Goal: Information Seeking & Learning: Check status

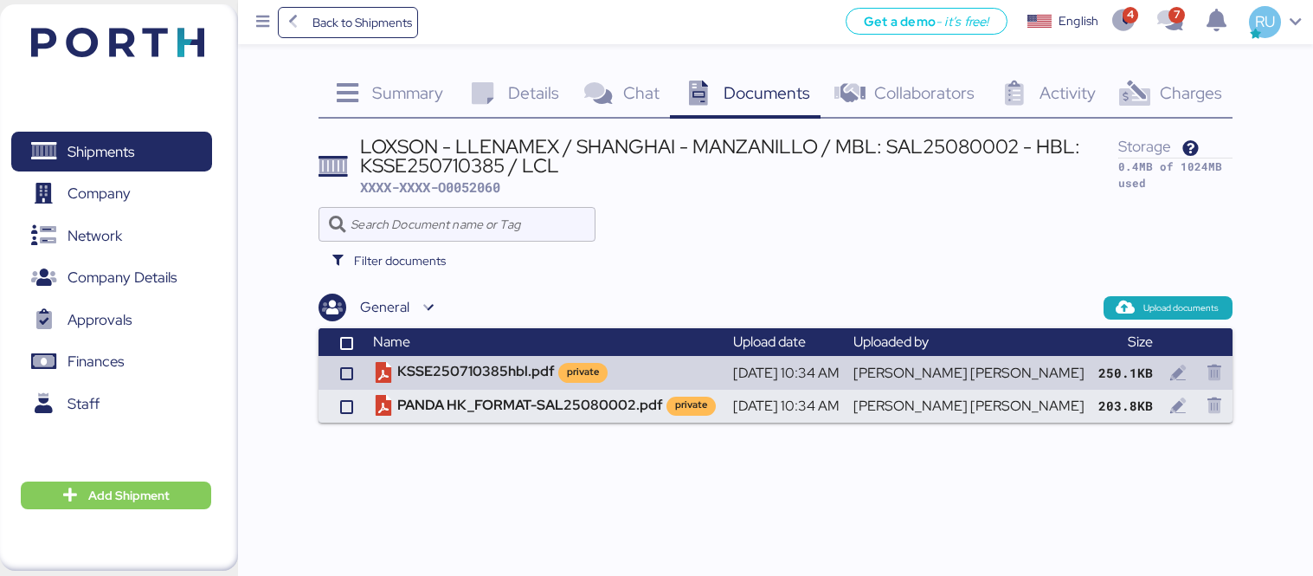
click at [107, 35] on img at bounding box center [117, 42] width 173 height 29
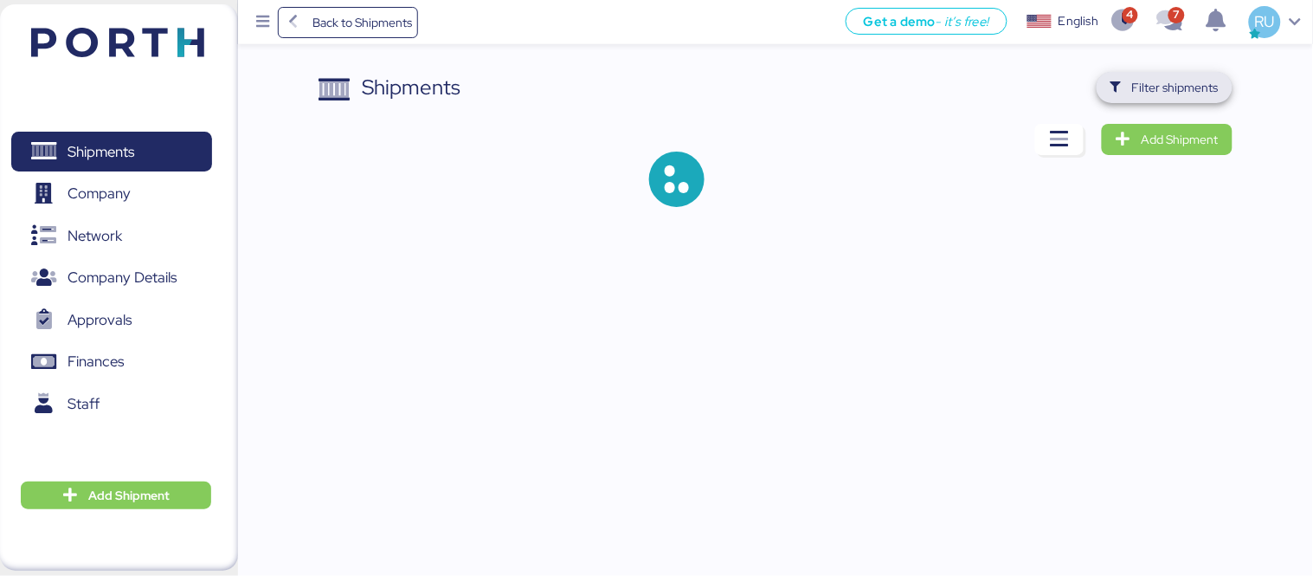
click at [1170, 90] on span "Filter shipments" at bounding box center [1175, 87] width 87 height 21
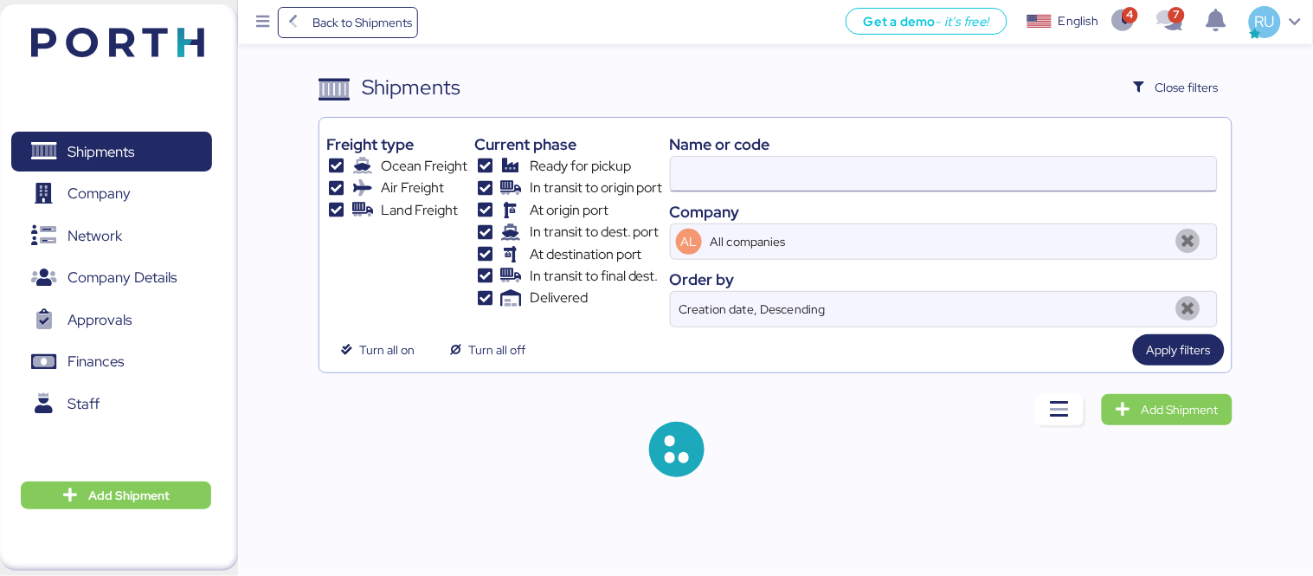
click at [1008, 158] on input at bounding box center [944, 174] width 546 height 35
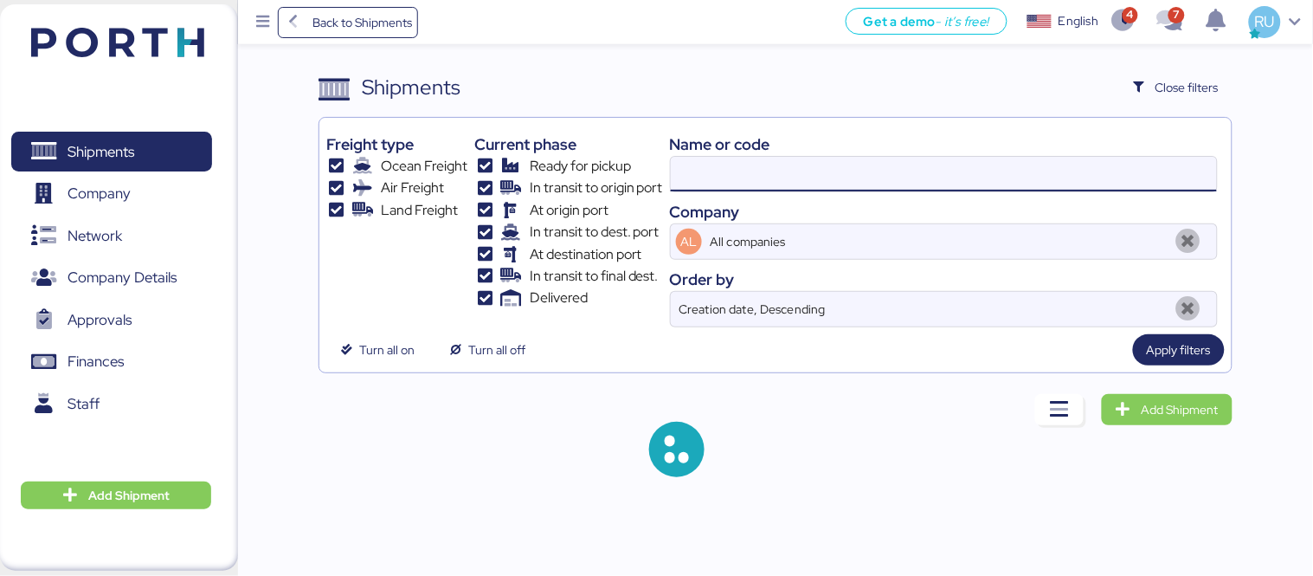
paste input "O0052060"
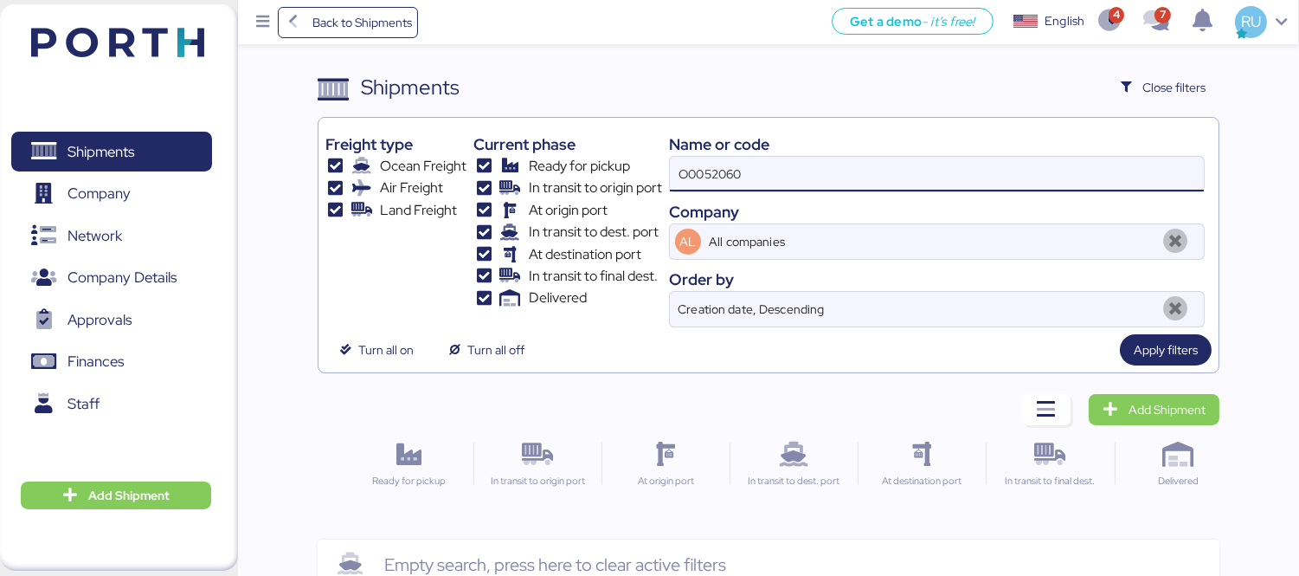
type input "O0052060"
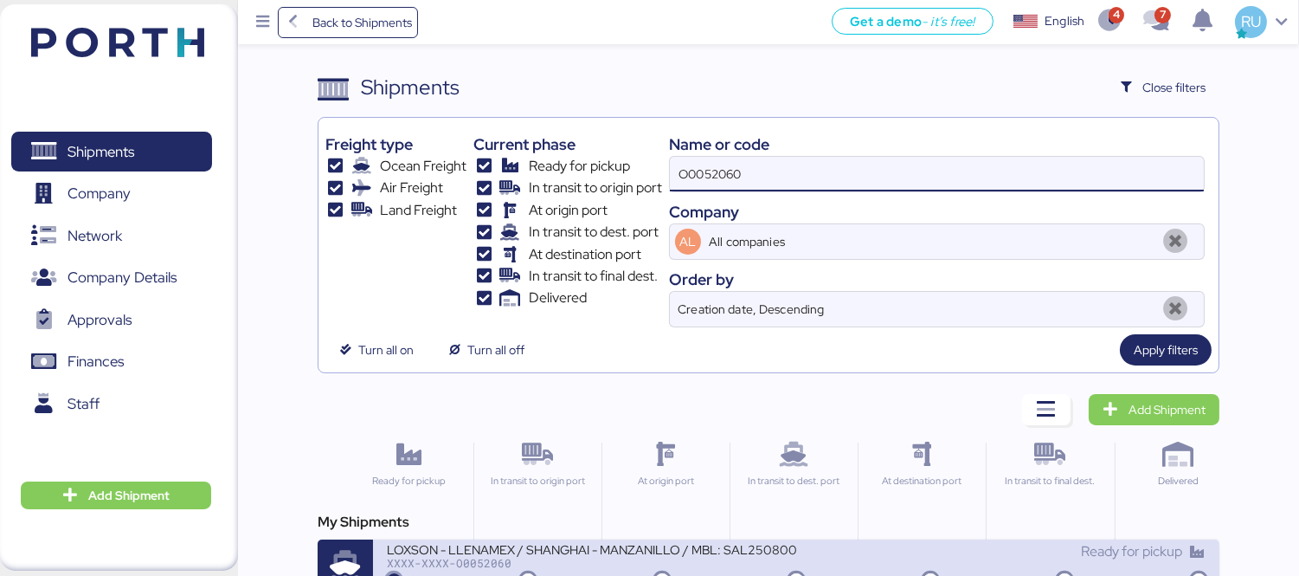
click at [664, 550] on div "LOXSON - LLENAMEX / SHANGHAI - MANZANILLO / MBL: SAL25080002 - HBL: KSSE2507103…" at bounding box center [591, 548] width 409 height 15
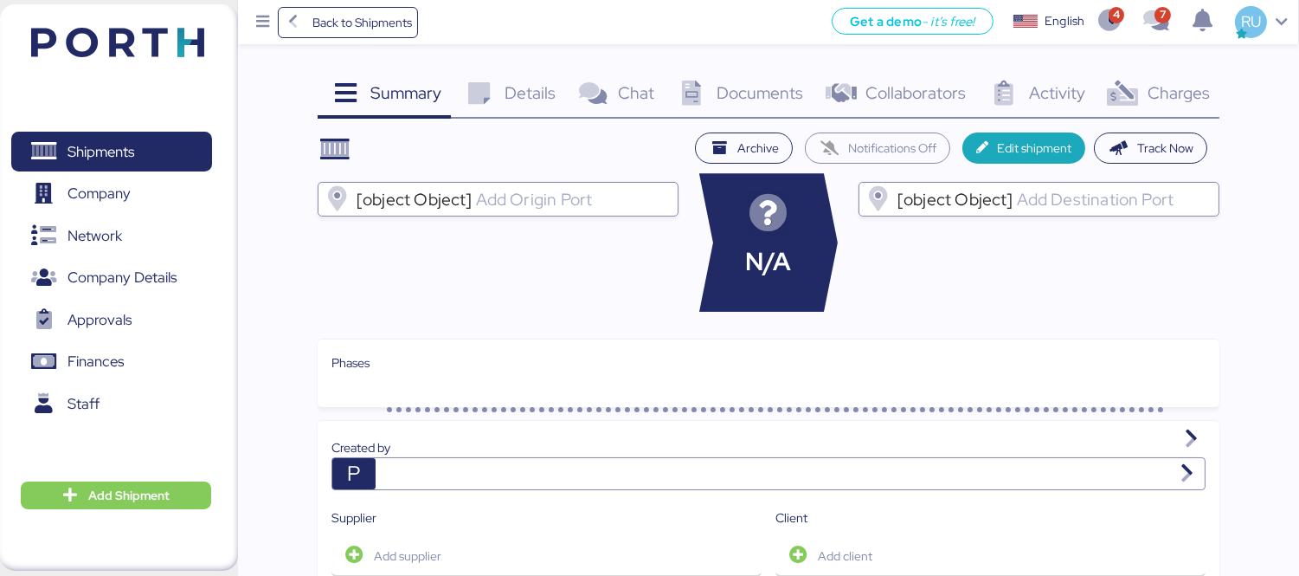
click at [1148, 85] on span "Charges" at bounding box center [1179, 92] width 62 height 23
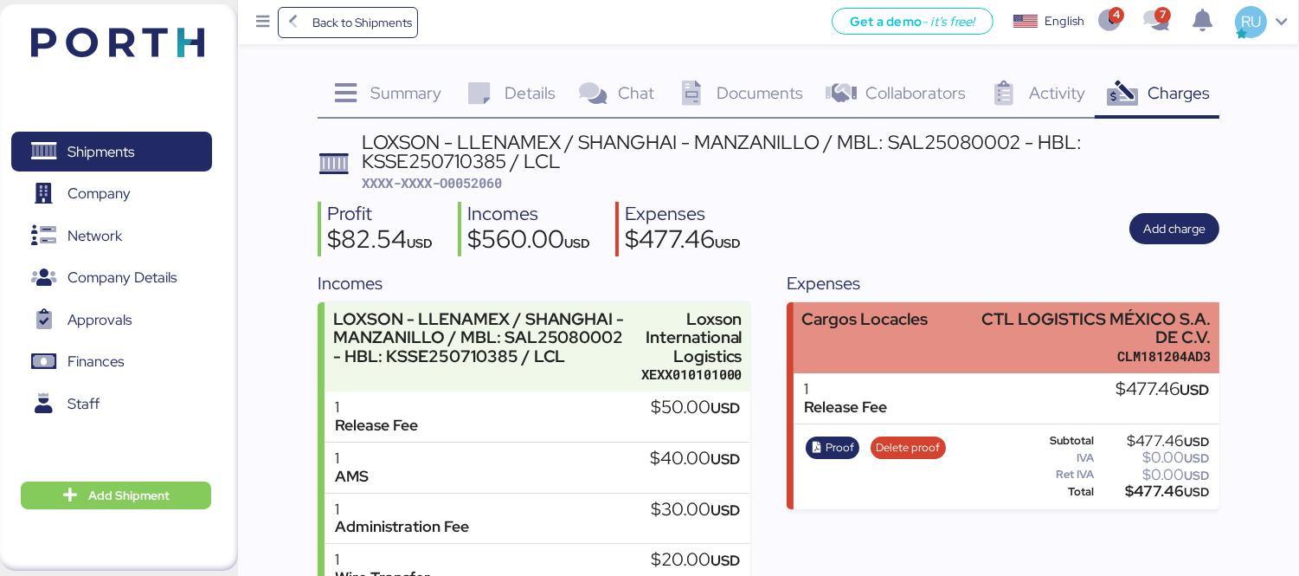
scroll to position [167, 0]
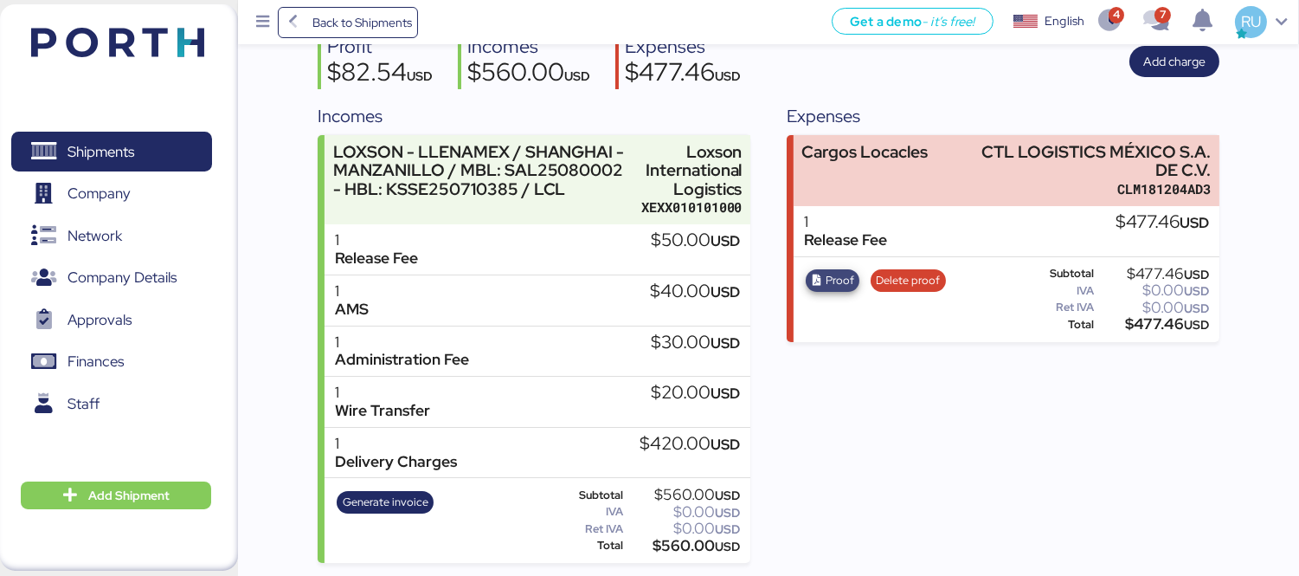
click at [844, 280] on span "Proof" at bounding box center [840, 280] width 29 height 19
click at [873, 280] on span "Delete proof" at bounding box center [908, 280] width 75 height 23
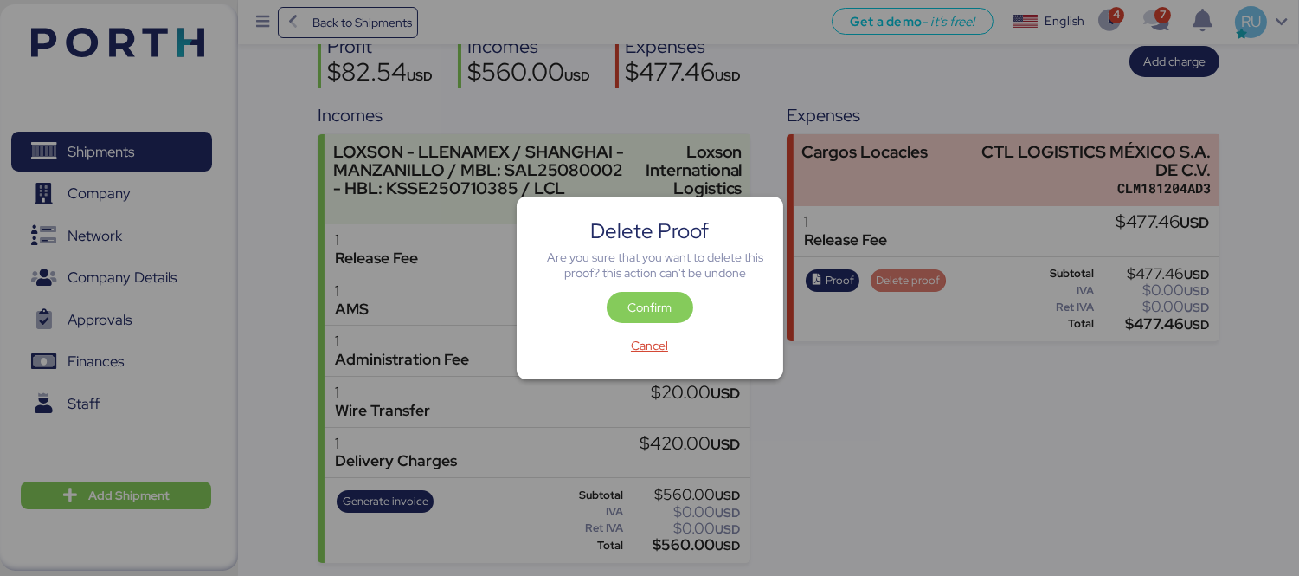
scroll to position [0, 0]
click at [646, 312] on span "Confirm" at bounding box center [650, 307] width 44 height 21
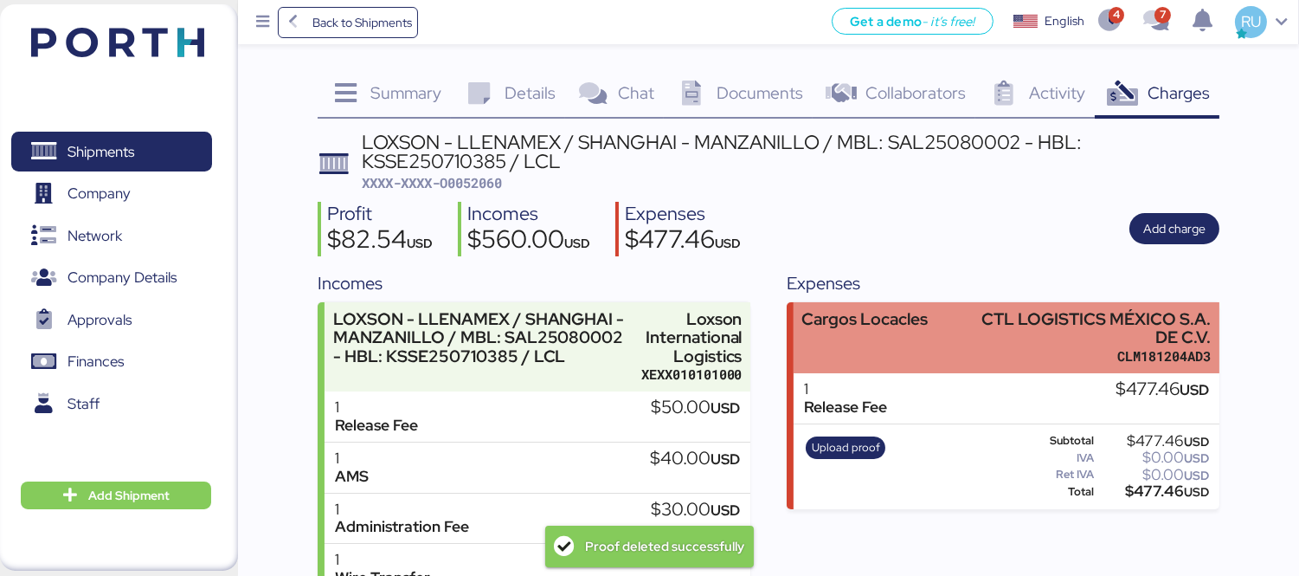
click at [988, 325] on div "CTL LOGISTICS MÉXICO S.A. DE C.V." at bounding box center [1089, 328] width 246 height 36
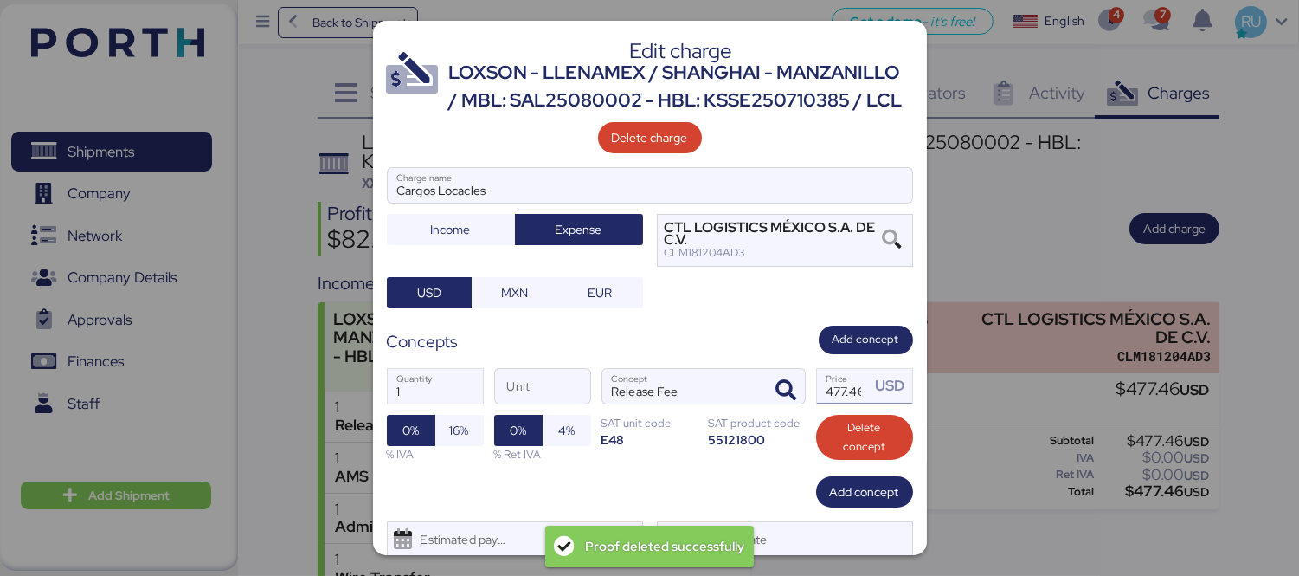
click at [836, 403] on input "477.46" at bounding box center [844, 386] width 54 height 35
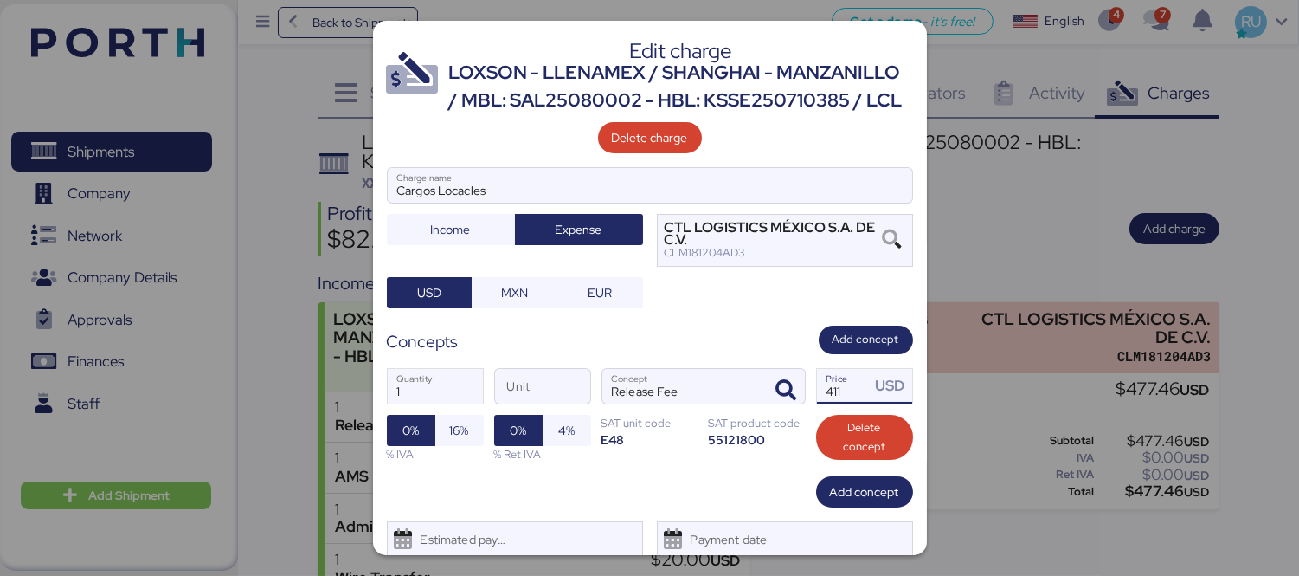
scroll to position [87, 0]
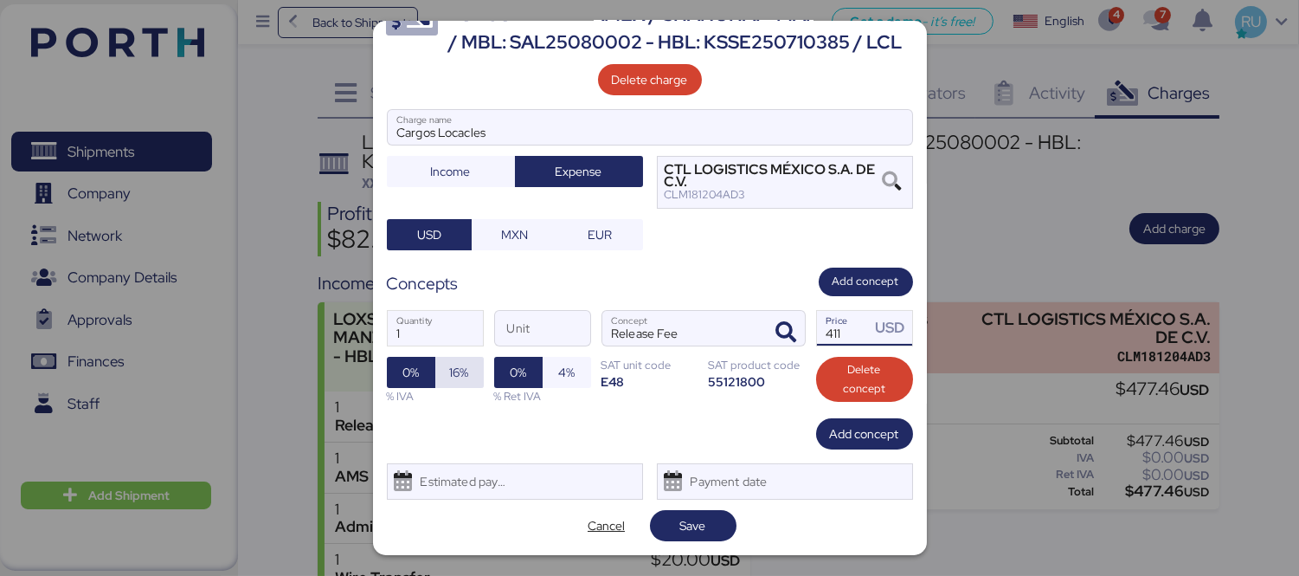
type input "411"
click at [469, 382] on span "16%" at bounding box center [459, 372] width 48 height 31
click at [731, 525] on div "Cancel Save" at bounding box center [650, 525] width 526 height 31
click at [712, 526] on span "Save" at bounding box center [693, 525] width 59 height 24
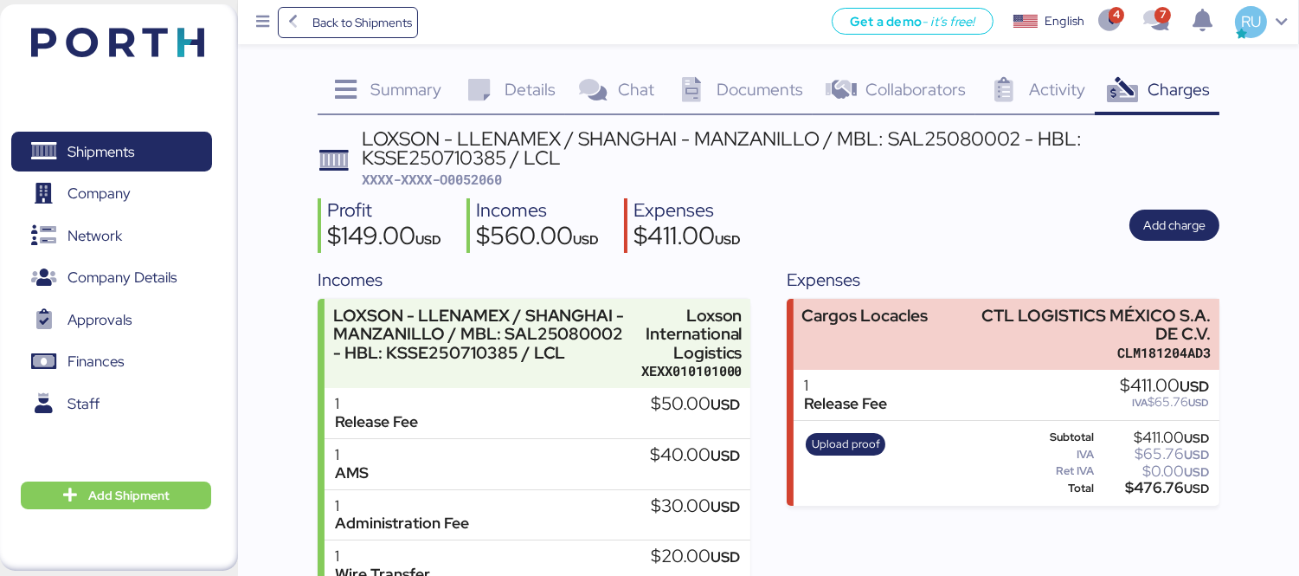
scroll to position [4, 0]
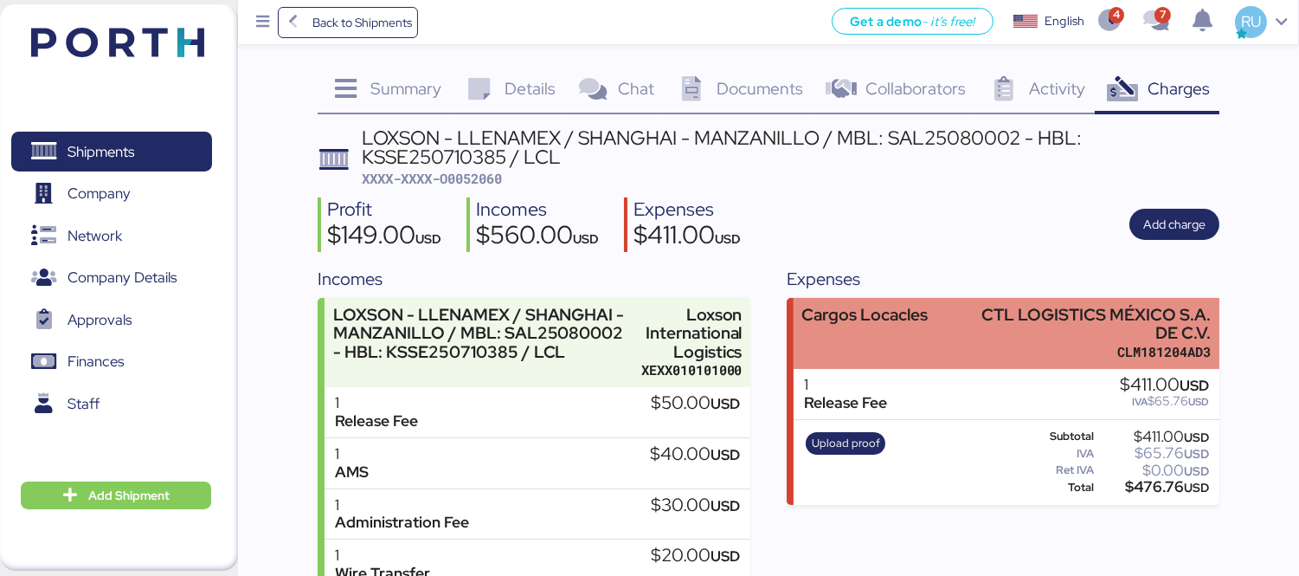
click at [873, 323] on div "Cargos Locacles" at bounding box center [865, 315] width 126 height 18
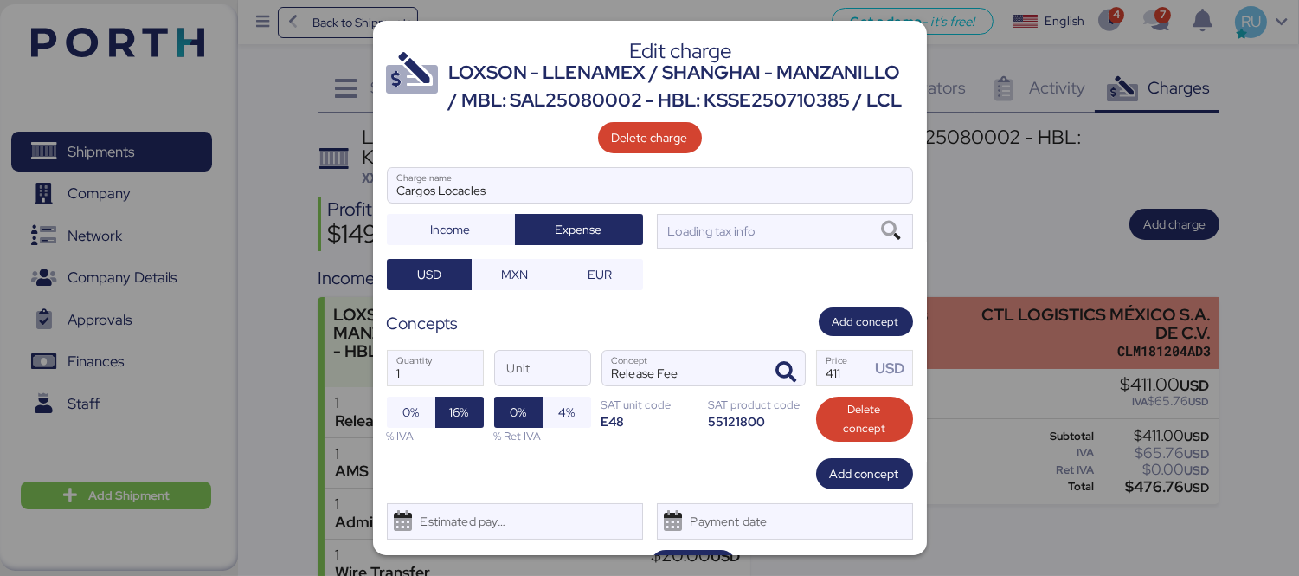
scroll to position [0, 0]
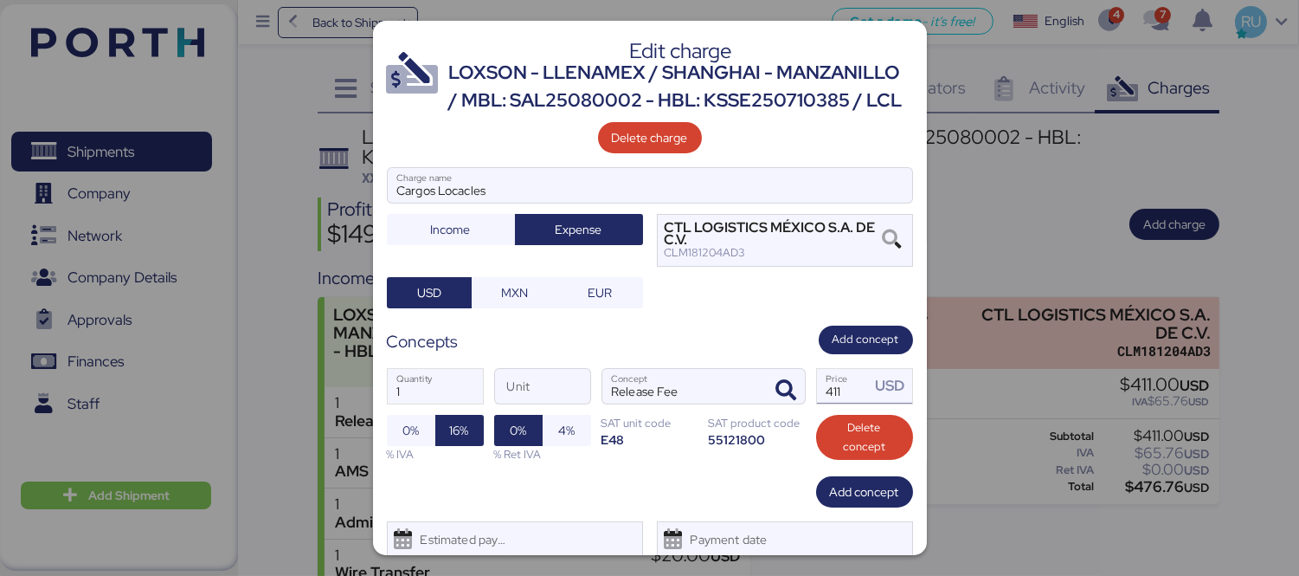
click at [846, 403] on input "411" at bounding box center [844, 386] width 54 height 35
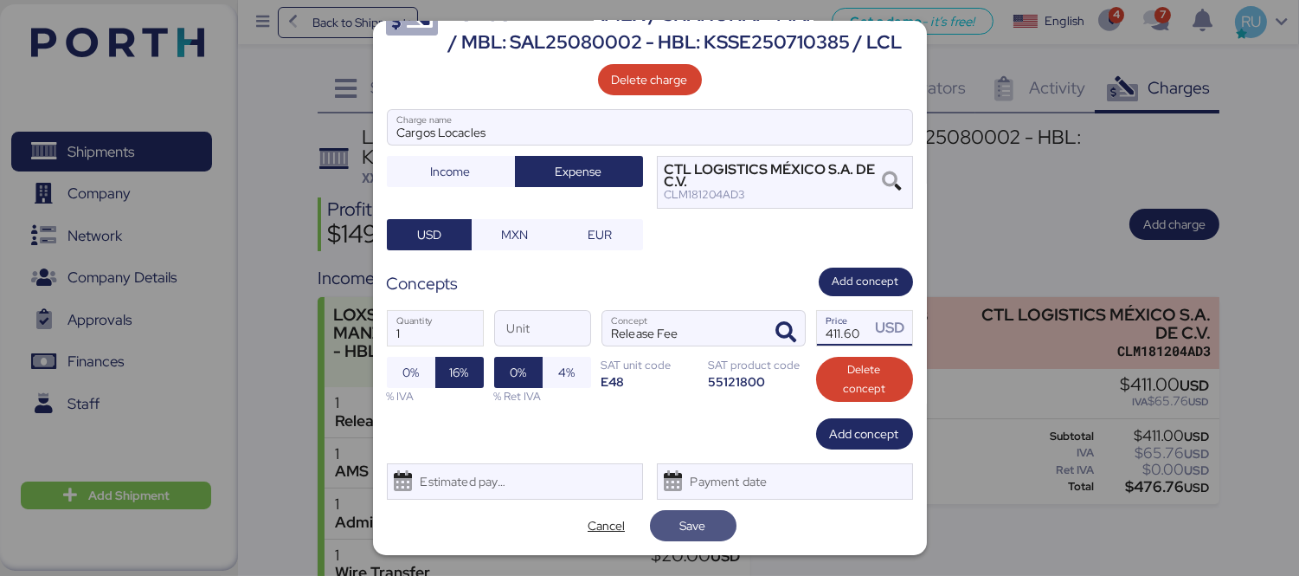
type input "411.6"
click at [664, 529] on span "Save" at bounding box center [693, 525] width 59 height 24
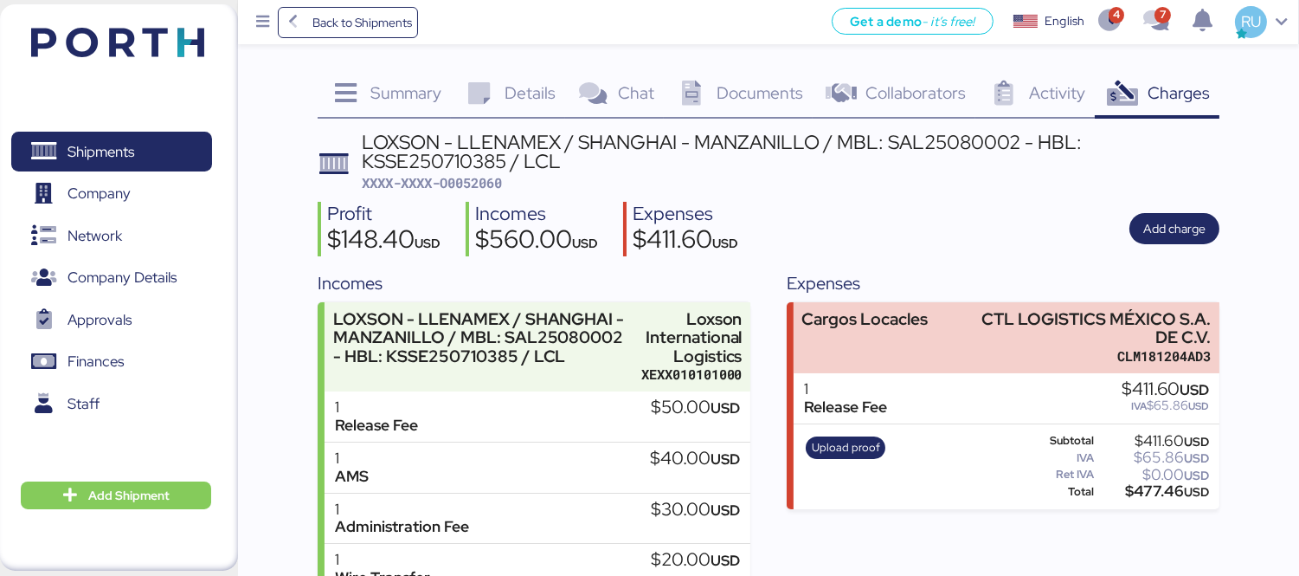
scroll to position [43, 0]
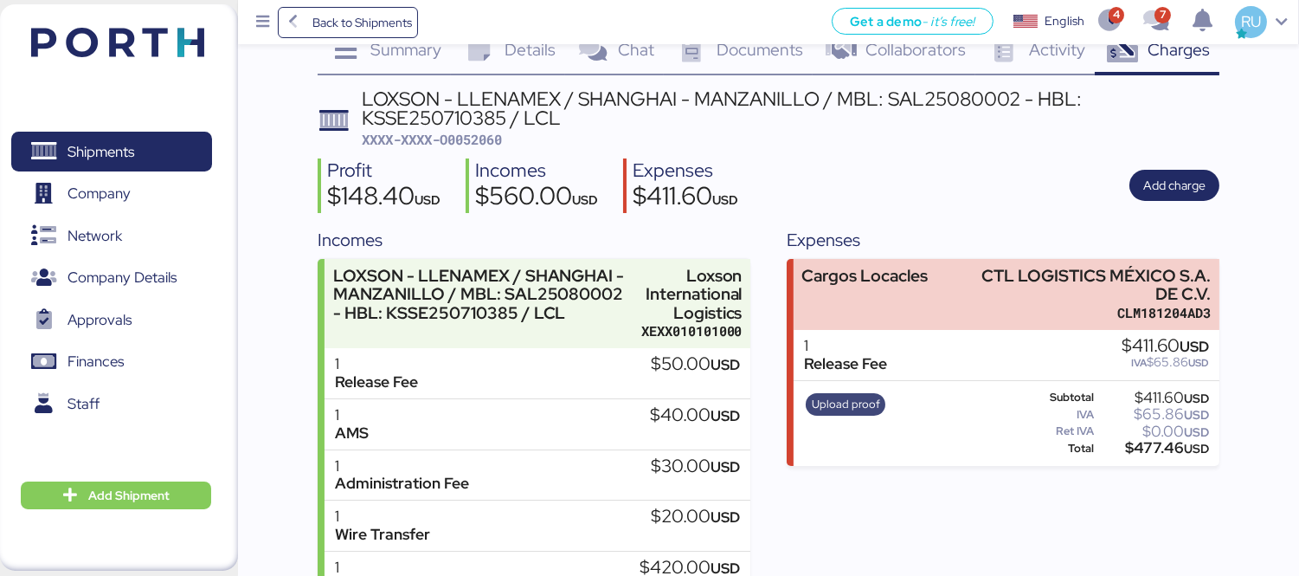
click at [837, 400] on span "Upload proof" at bounding box center [846, 404] width 68 height 19
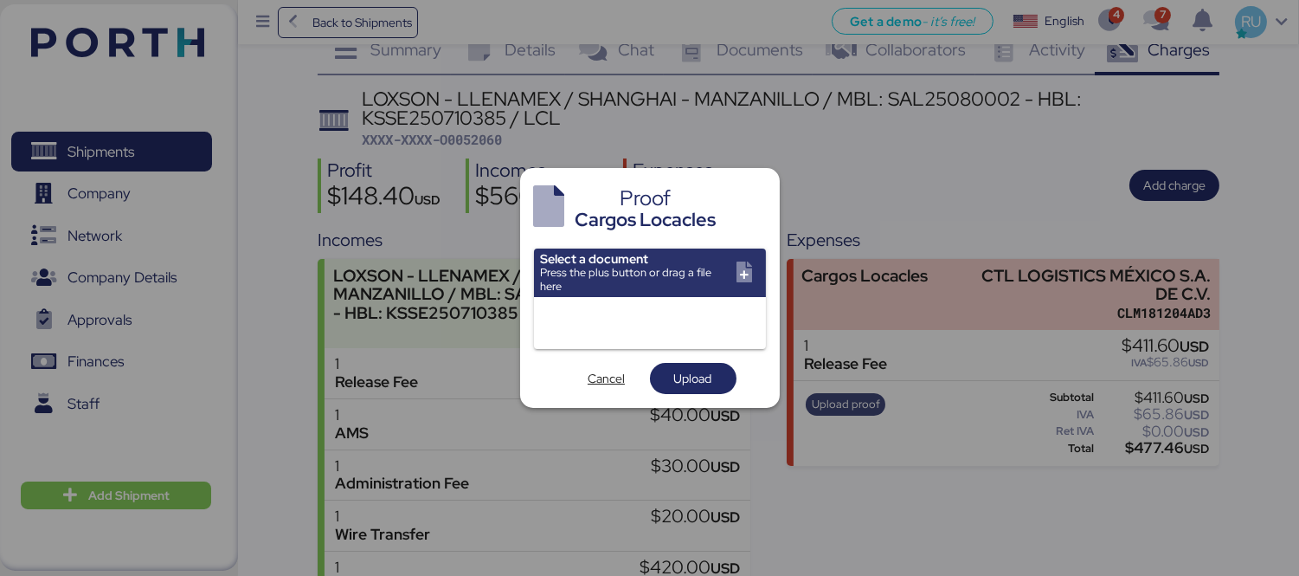
scroll to position [0, 0]
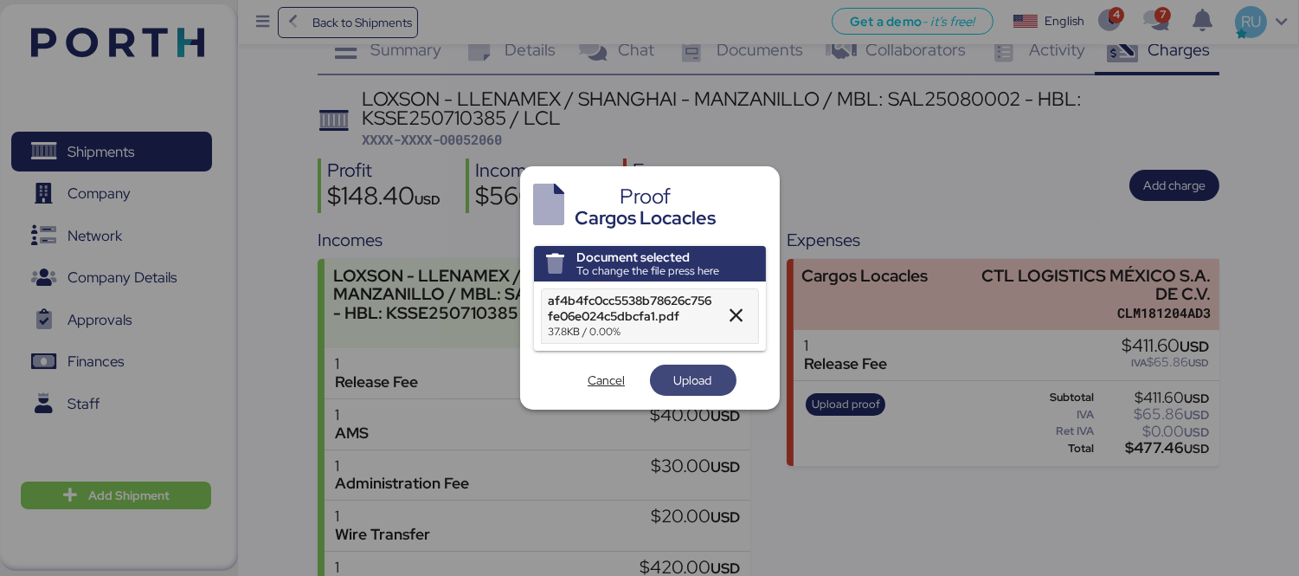
click at [655, 372] on span "Upload" at bounding box center [693, 379] width 87 height 31
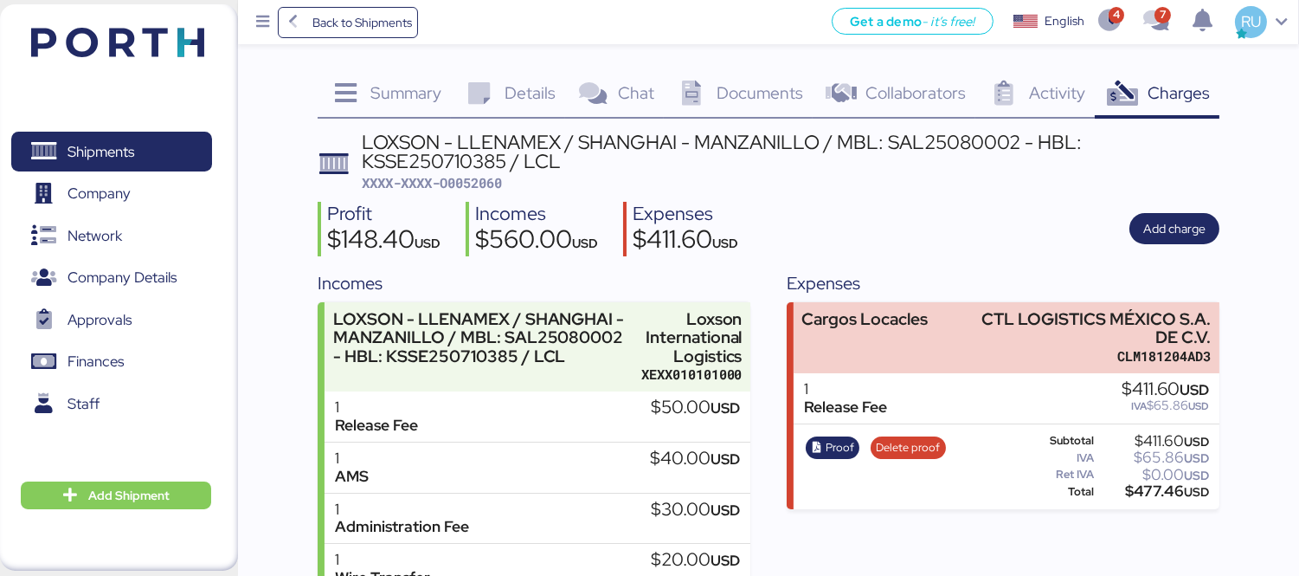
scroll to position [167, 0]
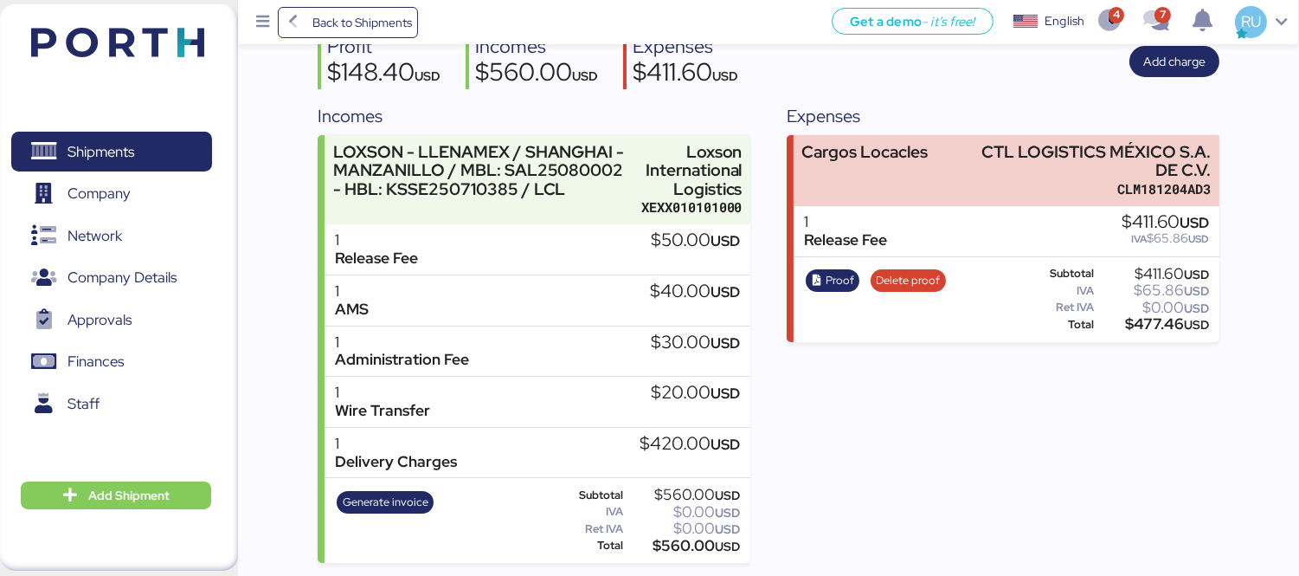
click at [165, 42] on img at bounding box center [117, 42] width 173 height 29
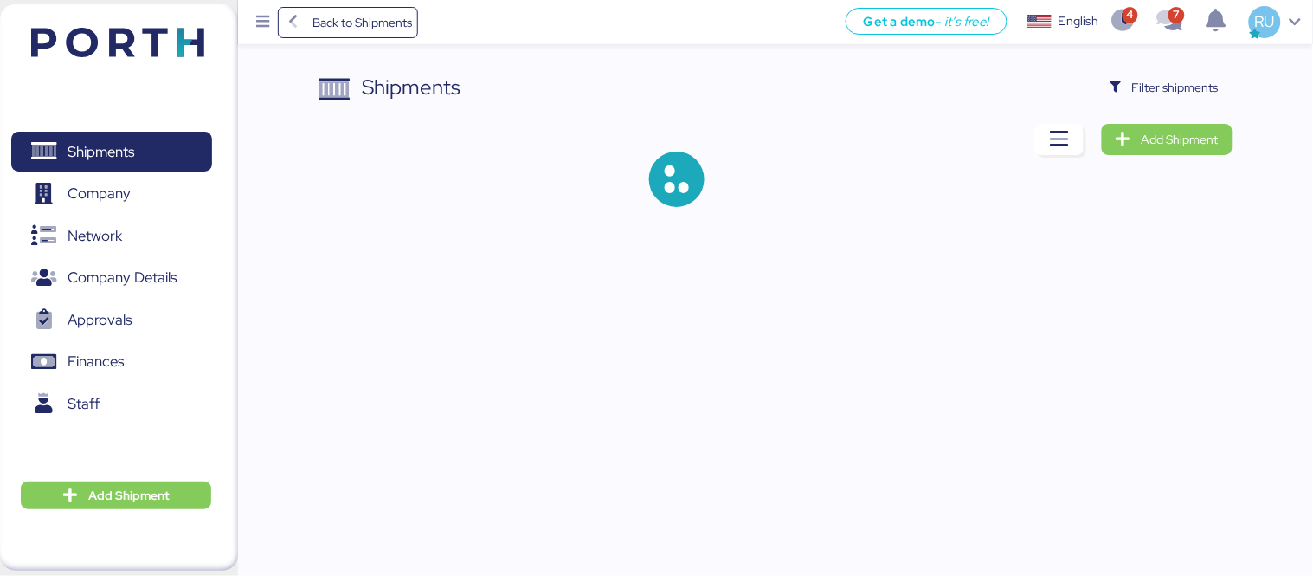
click at [1160, 87] on span "Filter shipments" at bounding box center [1175, 87] width 87 height 21
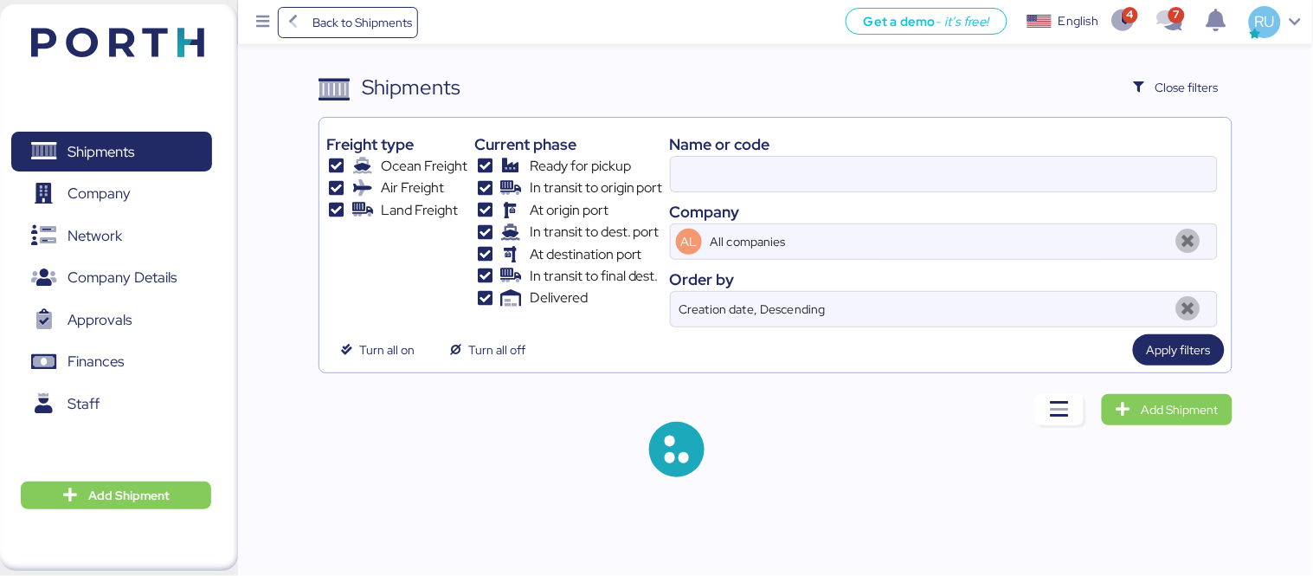
click at [886, 156] on div at bounding box center [944, 174] width 548 height 36
click at [886, 157] on input at bounding box center [944, 174] width 546 height 35
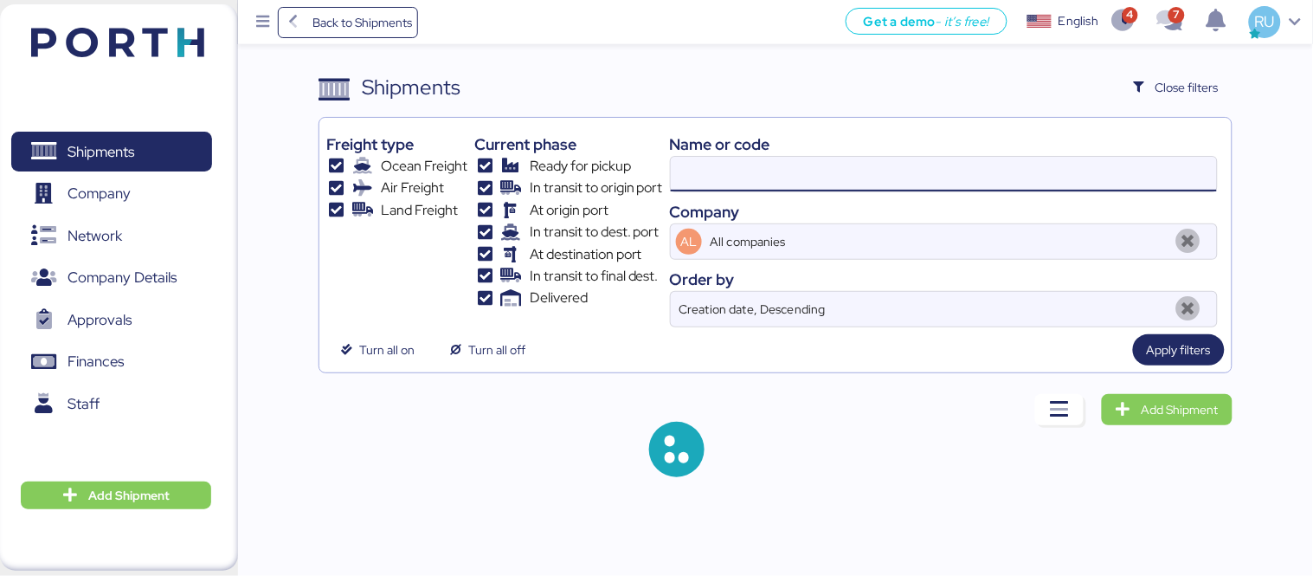
paste input "A0052099"
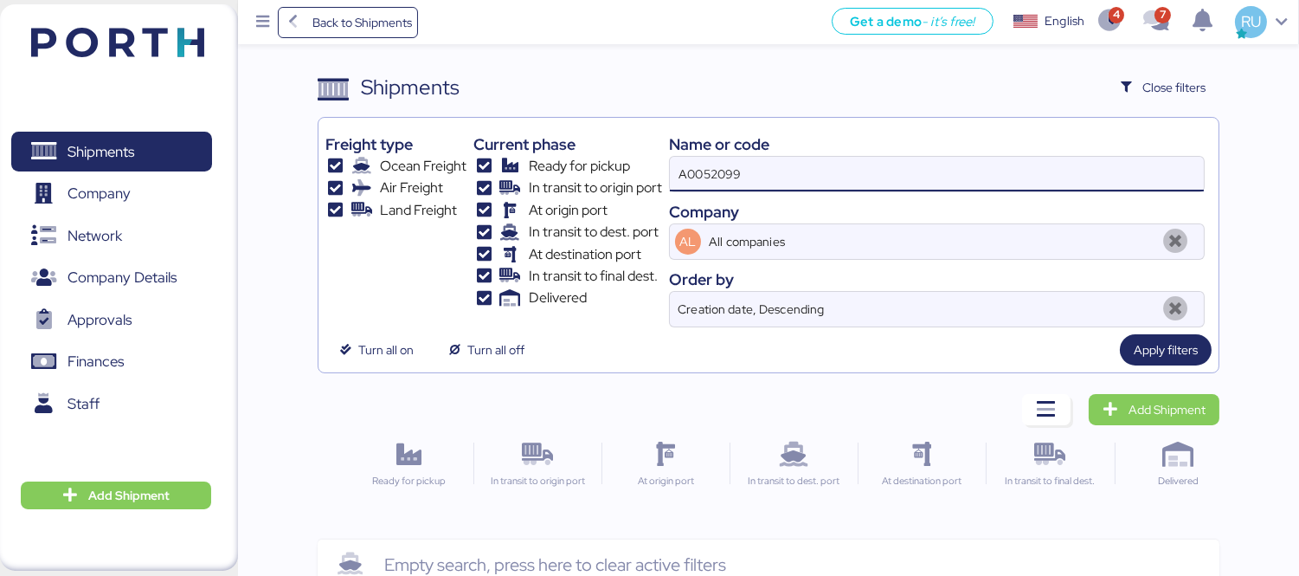
type input "A0052099"
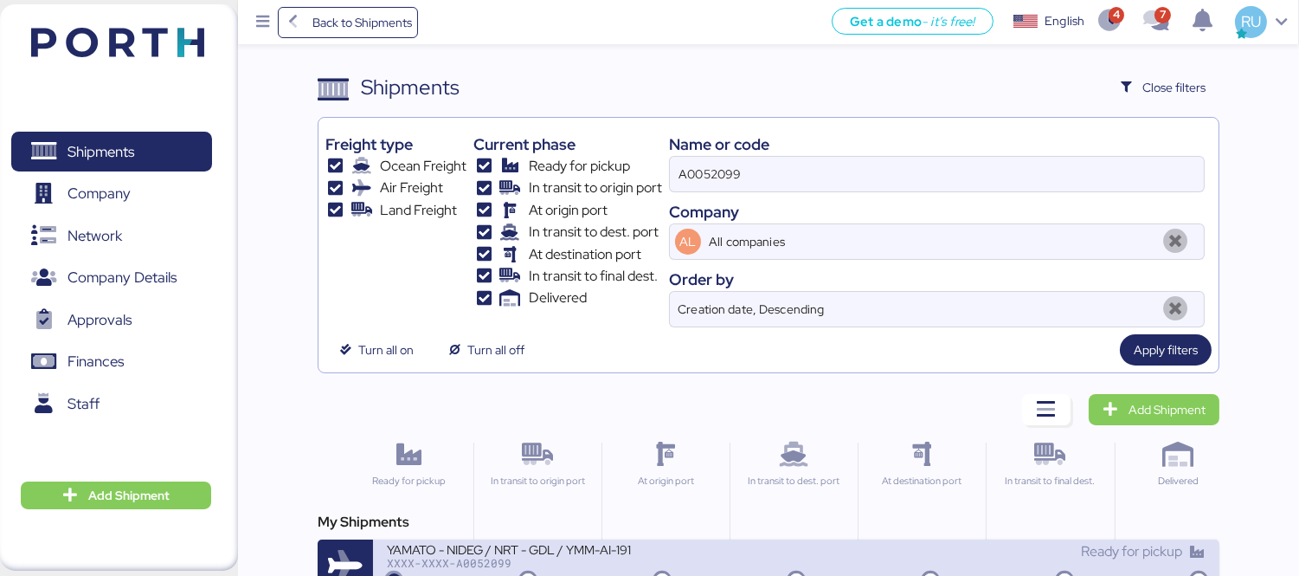
click at [729, 555] on div "YAMATO - NIDEG / NRT - GDL / YMM-AI-191" at bounding box center [591, 548] width 409 height 15
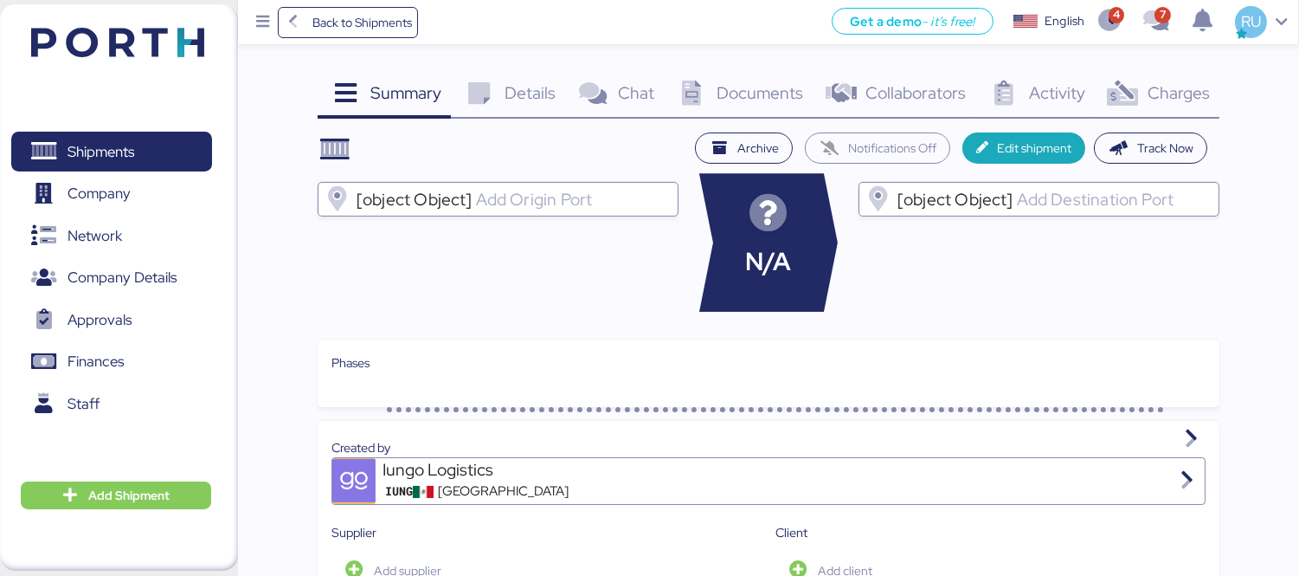
click at [763, 84] on span "Documents" at bounding box center [760, 92] width 87 height 23
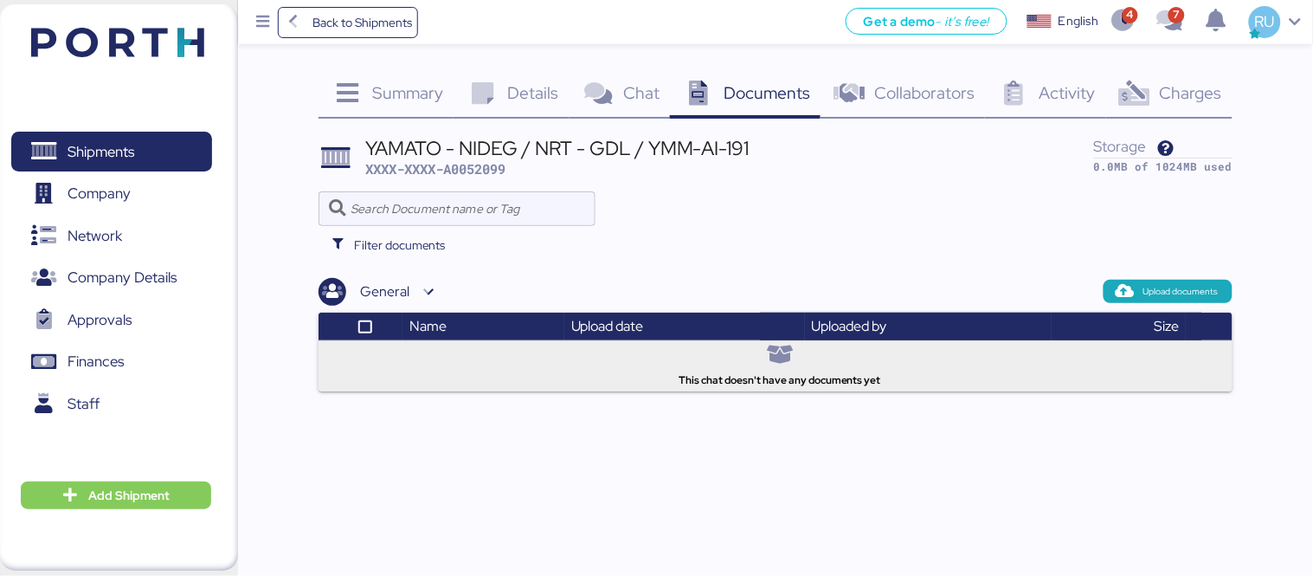
click at [148, 59] on header at bounding box center [92, 40] width 167 height 54
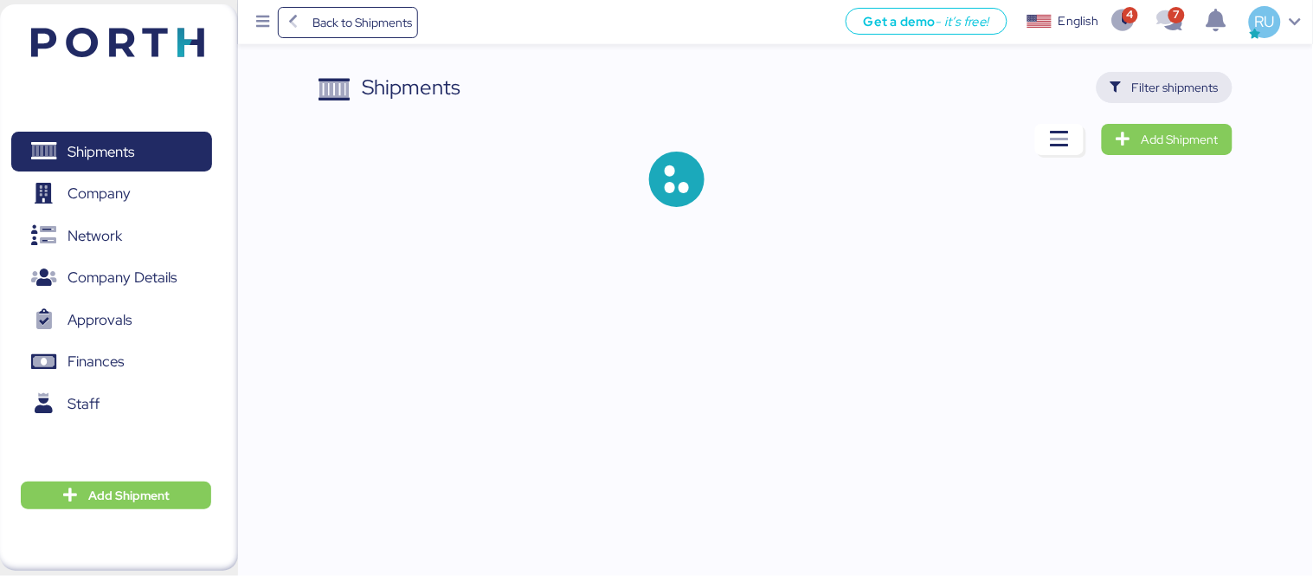
click at [1192, 81] on span "Filter shipments" at bounding box center [1175, 87] width 87 height 21
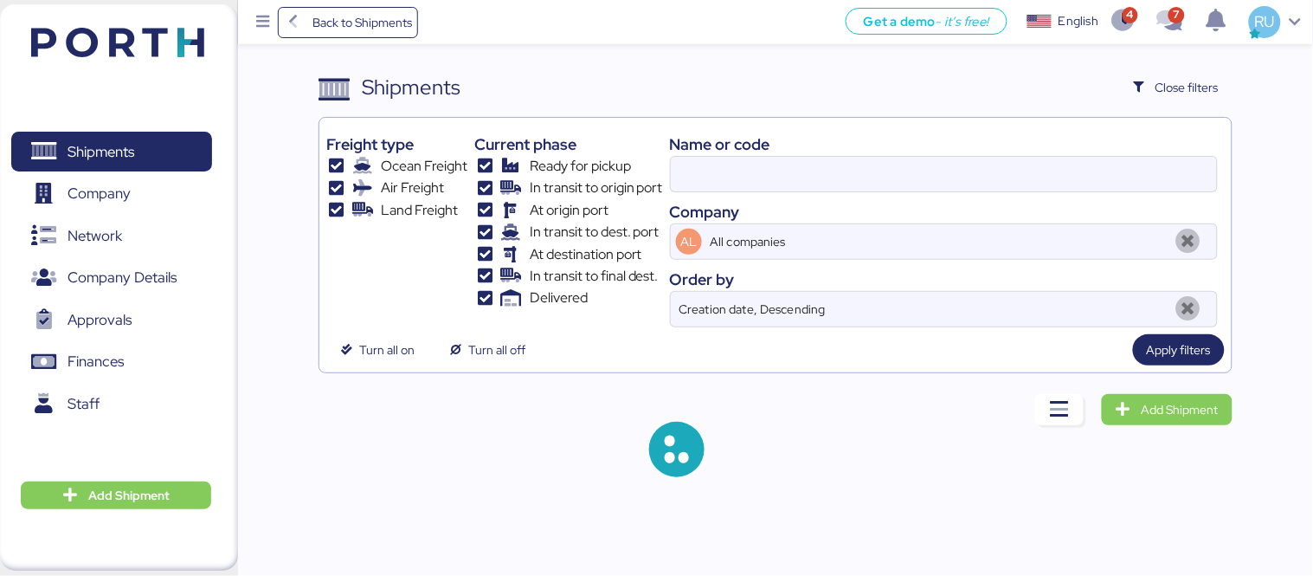
click at [876, 196] on div "Name or code Company AL All companies Order by Creation date, Descending" at bounding box center [944, 226] width 548 height 203
click at [876, 194] on div "Name or code Company AL All companies Order by Creation date, Descending" at bounding box center [944, 226] width 548 height 203
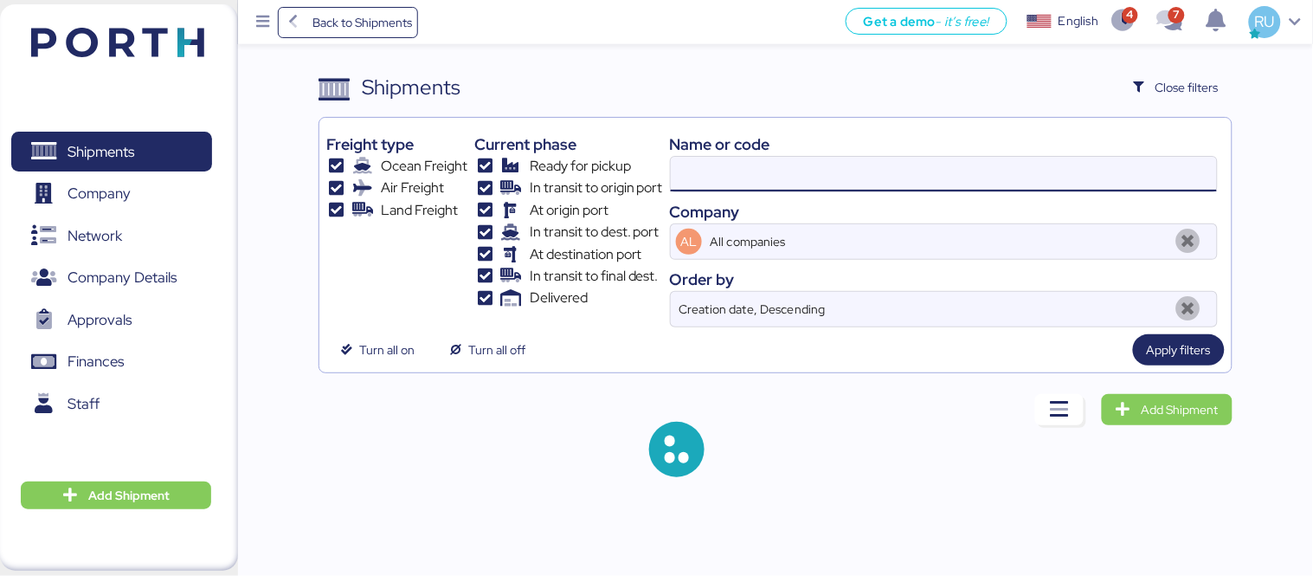
click at [869, 185] on input at bounding box center [944, 174] width 546 height 35
paste input "ONEYTYOFF6699600"
type input "ONEYTYOFF6699600"
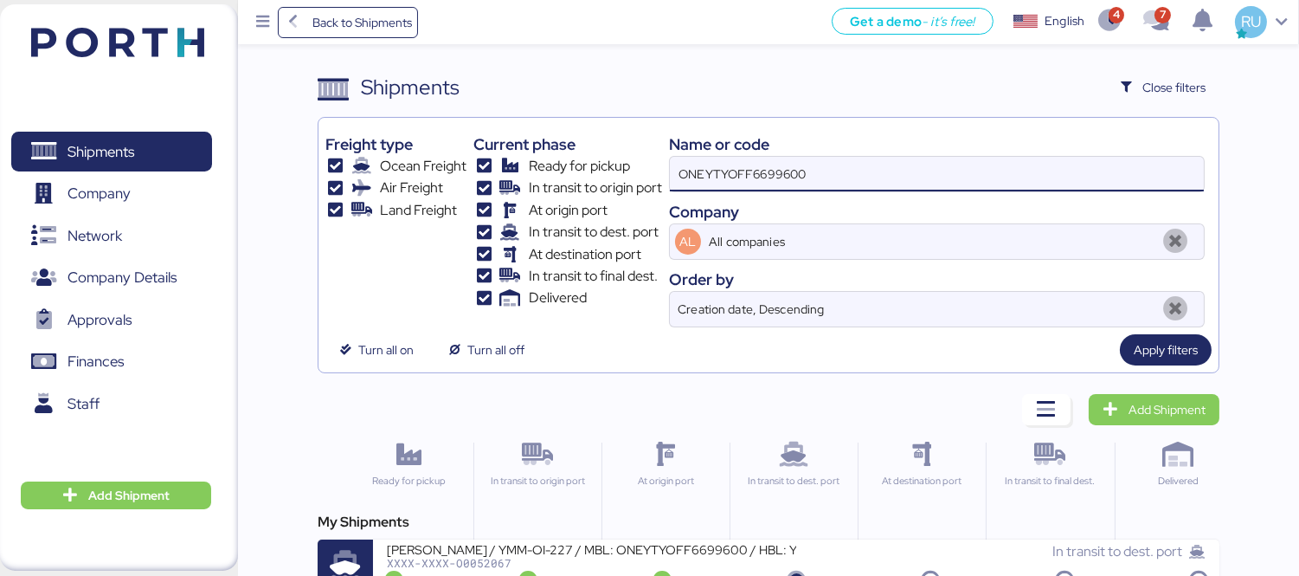
scroll to position [32, 0]
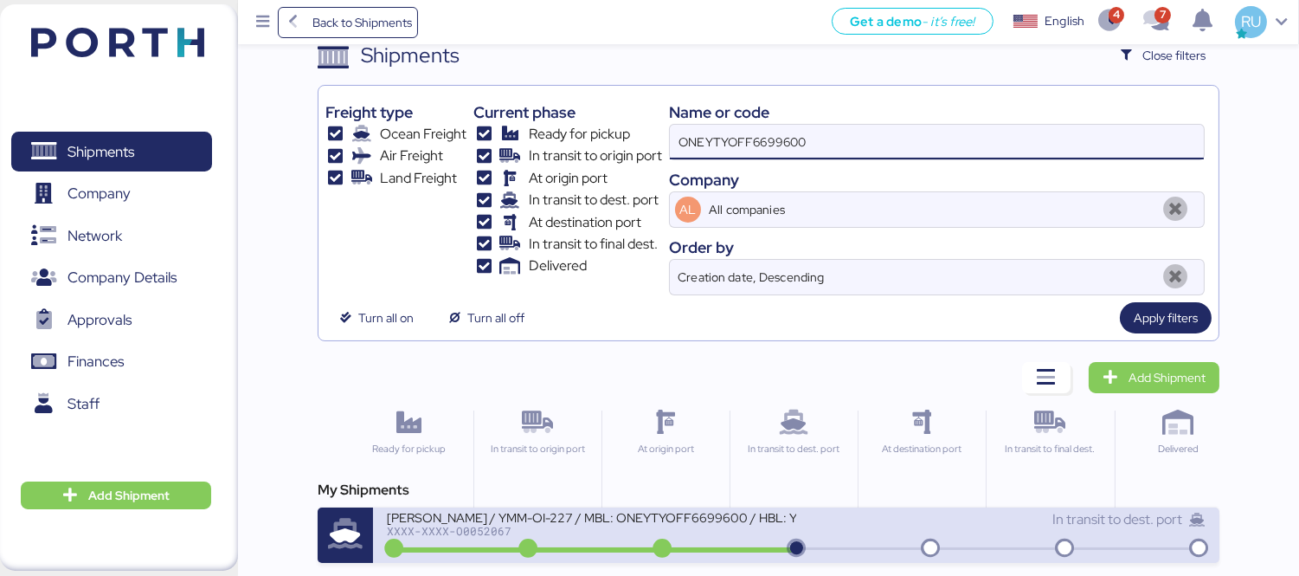
click at [835, 539] on icon at bounding box center [796, 548] width 83 height 19
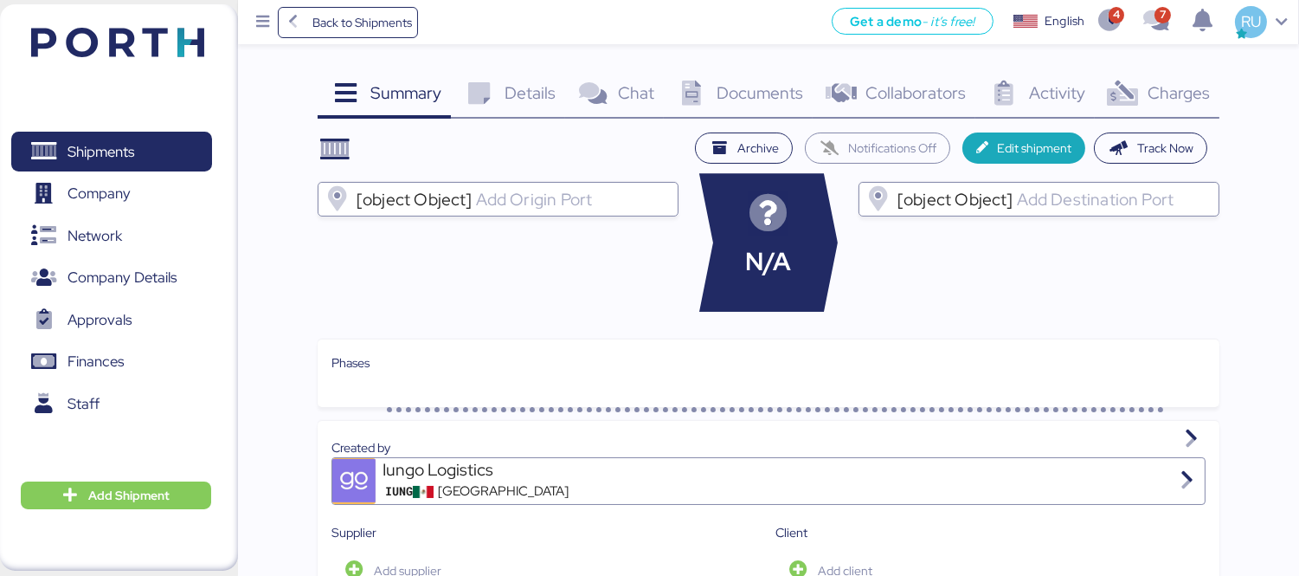
click at [1153, 106] on div "Charges 0" at bounding box center [1157, 95] width 125 height 47
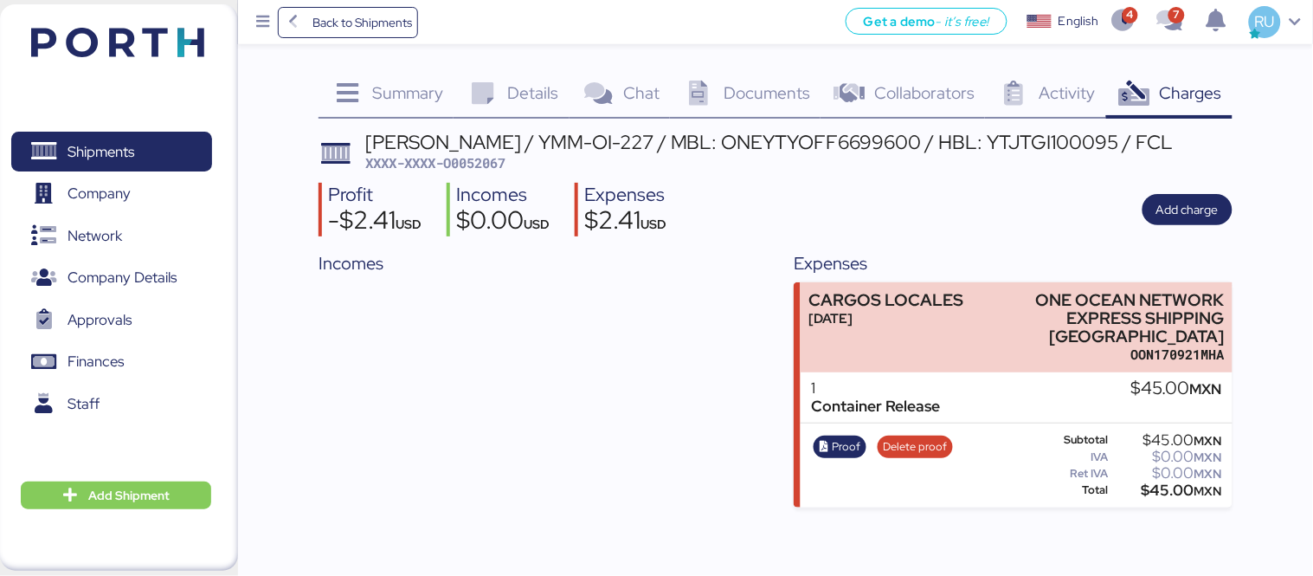
click at [765, 96] on span "Documents" at bounding box center [767, 92] width 87 height 23
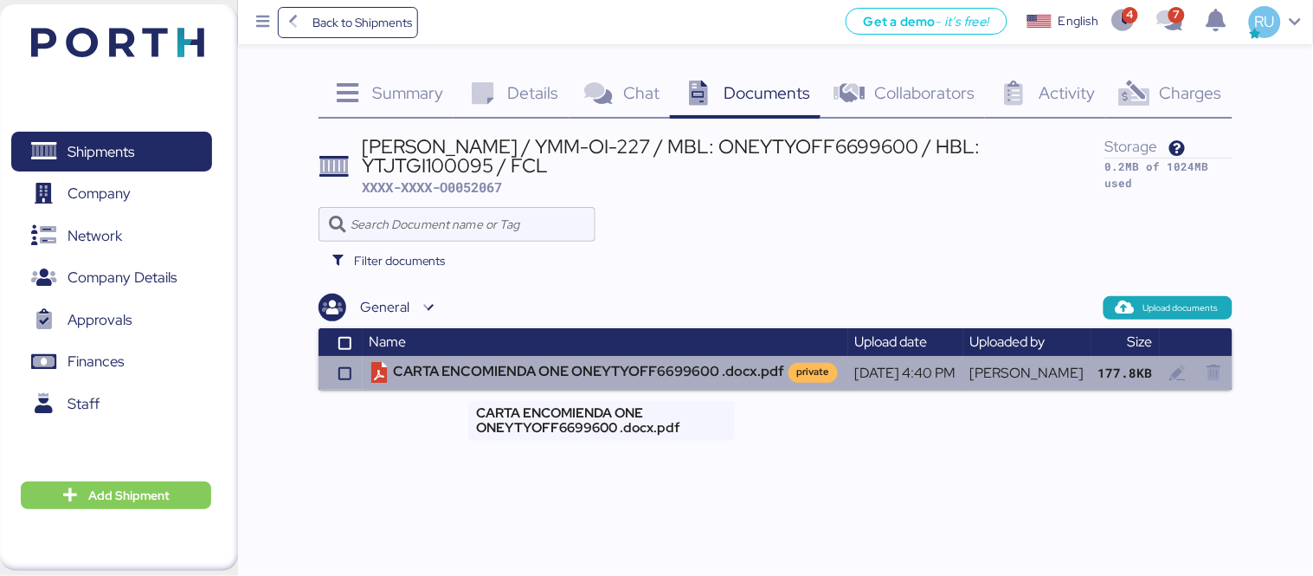
click at [568, 376] on td "CARTA ENCOMIENDA ONE ONEYTYOFF6699600 .docx.pdf private" at bounding box center [606, 372] width 486 height 33
